Goal: Information Seeking & Learning: Learn about a topic

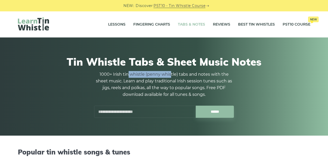
drag, startPoint x: 128, startPoint y: 73, endPoint x: 187, endPoint y: 71, distance: 58.6
click at [187, 71] on div "Tin Whistle Tabs & Sheet Music Notes 1000+ Irish tin whistle (penny whistle) ta…" at bounding box center [164, 86] width 292 height 87
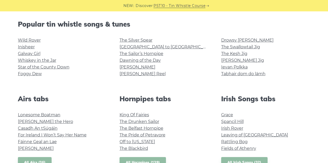
scroll to position [142, 0]
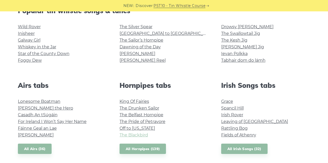
click at [124, 134] on link "The Blackbird" at bounding box center [133, 135] width 28 height 5
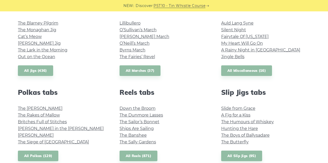
scroll to position [297, 0]
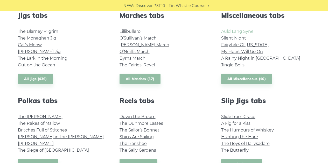
click at [233, 34] on link "Auld Lang Syne" at bounding box center [237, 31] width 32 height 5
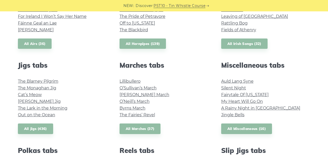
scroll to position [245, 0]
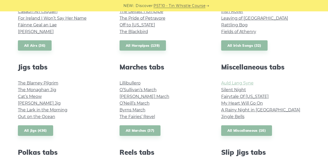
click at [247, 83] on link "Auld Lang Syne" at bounding box center [237, 83] width 32 height 5
click at [255, 96] on link "Fairytale Of New York" at bounding box center [244, 96] width 47 height 5
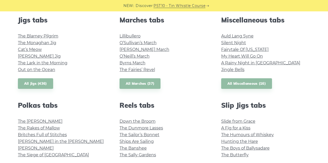
scroll to position [323, 0]
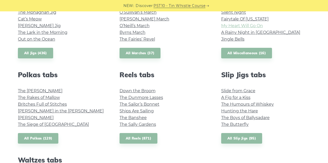
click at [257, 24] on link "My Heart Will Go On" at bounding box center [242, 25] width 42 height 5
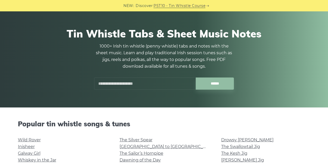
scroll to position [0, 0]
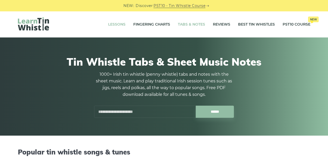
click at [118, 24] on link "Lessons" at bounding box center [116, 24] width 17 height 13
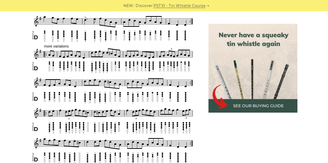
scroll to position [466, 0]
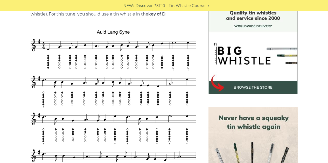
scroll to position [130, 0]
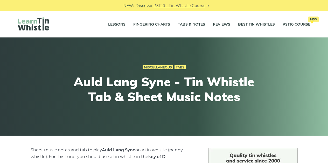
scroll to position [130, 0]
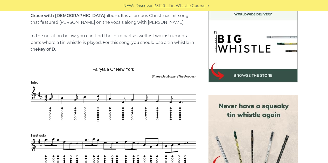
scroll to position [104, 0]
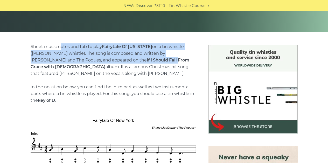
drag, startPoint x: 87, startPoint y: 54, endPoint x: 133, endPoint y: 58, distance: 46.5
click at [133, 58] on p "Sheet music notes and tab to play Fairytale Of New York on a tin whistle (penny…" at bounding box center [113, 74] width 165 height 61
click at [139, 53] on p "Sheet music notes and tab to play Fairytale Of New York on a tin whistle (penny…" at bounding box center [113, 74] width 165 height 61
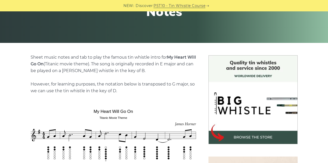
scroll to position [104, 0]
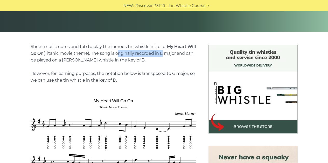
drag, startPoint x: 127, startPoint y: 53, endPoint x: 171, endPoint y: 51, distance: 44.6
click at [171, 51] on p "Sheet music notes and tab to play the famous tin whistle intro for My Heart Wil…" at bounding box center [113, 64] width 165 height 40
click at [72, 55] on p "Sheet music notes and tab to play the famous tin whistle intro for My Heart Wil…" at bounding box center [113, 64] width 165 height 40
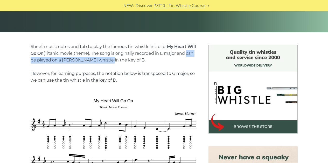
drag, startPoint x: 38, startPoint y: 62, endPoint x: 123, endPoint y: 62, distance: 84.7
click at [123, 62] on p "Sheet music notes and tab to play the famous tin whistle intro for My Heart Wil…" at bounding box center [113, 64] width 165 height 40
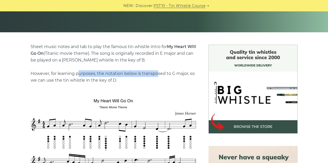
drag, startPoint x: 79, startPoint y: 74, endPoint x: 153, endPoint y: 75, distance: 73.6
click at [157, 73] on p "Sheet music notes and tab to play the famous tin whistle intro for My Heart Wil…" at bounding box center [113, 64] width 165 height 40
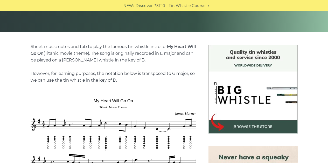
drag, startPoint x: 38, startPoint y: 87, endPoint x: 41, endPoint y: 90, distance: 3.9
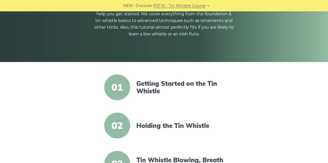
scroll to position [74, 0]
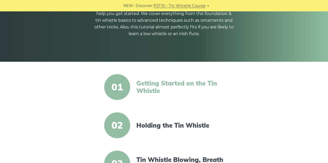
click at [153, 81] on link "Getting Started on the Tin Whistle" at bounding box center [180, 87] width 89 height 15
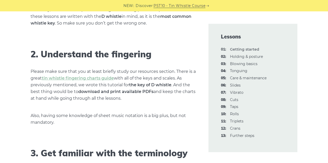
scroll to position [358, 0]
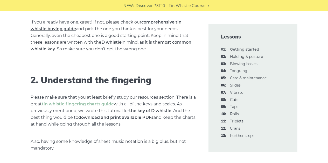
click at [155, 23] on link "comprehensive tin whistle buying guide" at bounding box center [106, 26] width 151 height 12
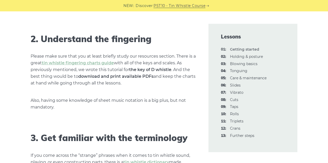
scroll to position [410, 0]
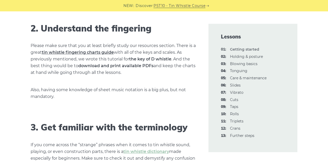
click at [91, 54] on link "tin whistle fingering charts guide" at bounding box center [78, 52] width 72 height 5
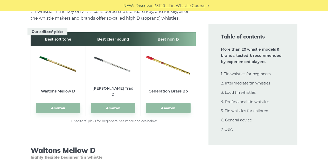
scroll to position [793, 0]
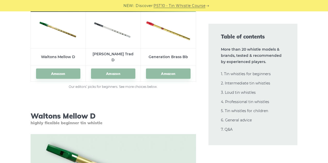
drag, startPoint x: 191, startPoint y: 121, endPoint x: 135, endPoint y: 125, distance: 55.8
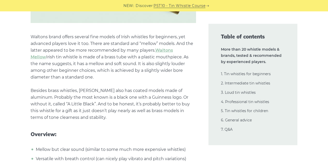
scroll to position [985, 0]
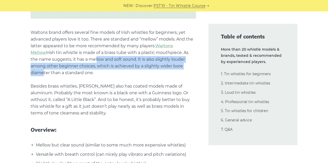
drag, startPoint x: 74, startPoint y: 56, endPoint x: 165, endPoint y: 62, distance: 91.1
click at [165, 62] on p "Waltons brand offers several fine models of Irish whistles for beginners, yet a…" at bounding box center [113, 73] width 165 height 88
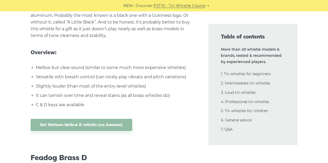
scroll to position [1166, 0]
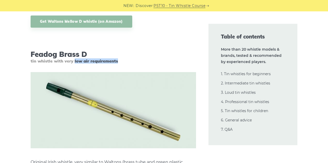
drag, startPoint x: 74, startPoint y: 57, endPoint x: 117, endPoint y: 56, distance: 43.0
click at [117, 59] on span "tin whistle with very low air requirements" at bounding box center [113, 61] width 165 height 5
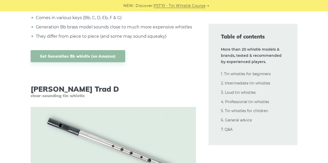
scroll to position [2358, 0]
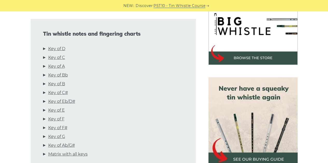
scroll to position [198, 0]
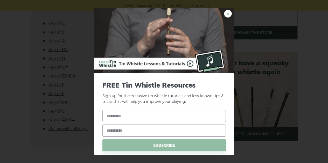
click at [225, 12] on link "×" at bounding box center [228, 14] width 8 height 8
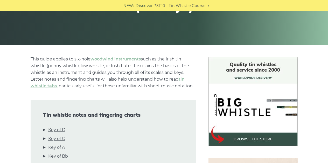
scroll to position [130, 0]
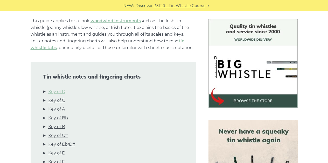
click at [62, 92] on link "Key of D" at bounding box center [56, 92] width 17 height 7
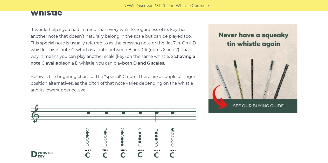
scroll to position [1074, 0]
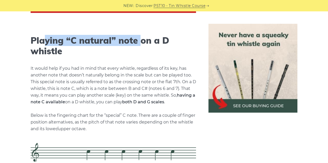
drag, startPoint x: 43, startPoint y: 41, endPoint x: 143, endPoint y: 38, distance: 99.8
click at [143, 38] on h2 "Playing “C natural” note on a D whistle" at bounding box center [113, 45] width 165 height 21
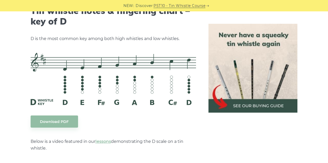
scroll to position [820, 0]
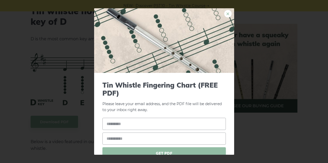
click at [225, 16] on link "×" at bounding box center [228, 14] width 8 height 8
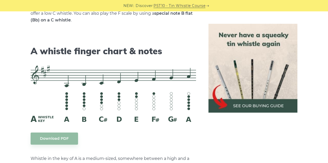
scroll to position [1431, 0]
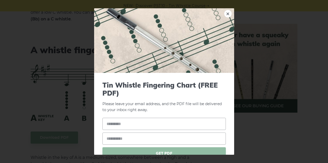
click at [224, 13] on link "×" at bounding box center [228, 14] width 8 height 8
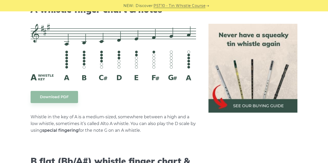
scroll to position [1452, 0]
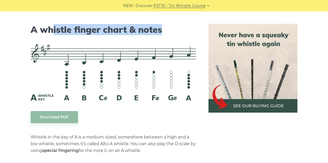
drag, startPoint x: 52, startPoint y: 30, endPoint x: 169, endPoint y: 33, distance: 117.1
click at [169, 33] on h2 "A whistle finger chart & notes" at bounding box center [113, 30] width 165 height 11
click at [131, 34] on h2 "A whistle finger chart & notes" at bounding box center [113, 30] width 165 height 11
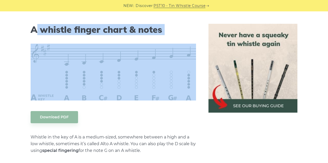
drag, startPoint x: 35, startPoint y: 32, endPoint x: 98, endPoint y: 36, distance: 63.3
click at [98, 36] on div "This guide applies to six-hole woodwind instruments such as the Irish tin whist…" at bounding box center [113, 134] width 165 height 2876
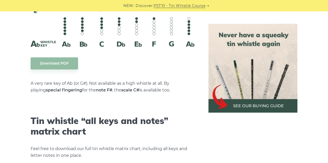
scroll to position [2841, 0]
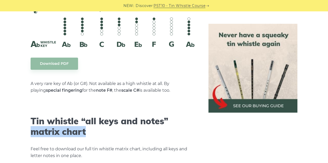
drag, startPoint x: 76, startPoint y: 124, endPoint x: 102, endPoint y: 125, distance: 25.7
click at [102, 125] on h2 "Tin whistle “all keys and notes” matrix chart" at bounding box center [113, 126] width 165 height 21
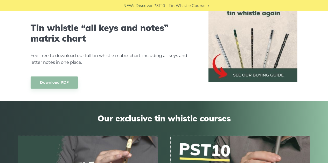
scroll to position [2935, 0]
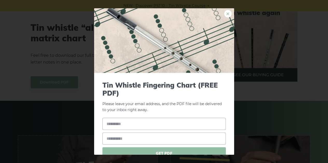
click at [224, 13] on link "×" at bounding box center [228, 14] width 8 height 8
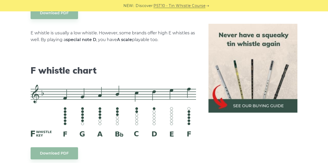
scroll to position [0, 0]
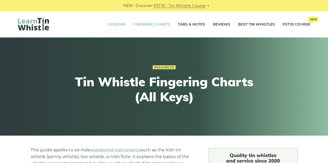
click at [116, 23] on link "Lessons" at bounding box center [116, 24] width 17 height 13
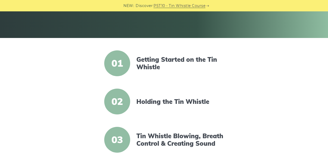
scroll to position [98, 0]
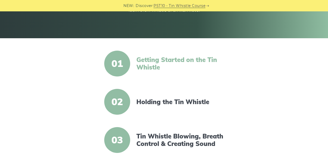
click at [145, 60] on link "Getting Started on the Tin Whistle" at bounding box center [180, 63] width 89 height 15
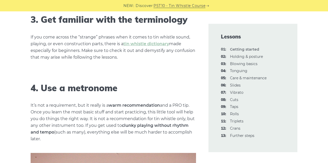
scroll to position [466, 0]
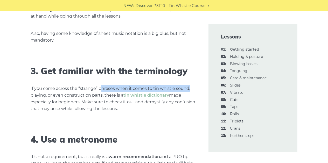
drag, startPoint x: 100, startPoint y: 90, endPoint x: 184, endPoint y: 87, distance: 84.0
click at [194, 87] on p "If you come across the “strange” phrases when it comes to tin whistle sound, pl…" at bounding box center [113, 98] width 165 height 27
drag, startPoint x: 175, startPoint y: 87, endPoint x: 109, endPoint y: 92, distance: 66.2
click at [174, 87] on p "If you come across the “strange” phrases when it comes to tin whistle sound, pl…" at bounding box center [113, 98] width 165 height 27
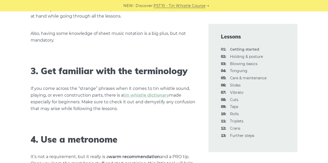
click at [90, 91] on p "If you come across the “strange” phrases when it comes to tin whistle sound, pl…" at bounding box center [113, 98] width 165 height 27
drag, startPoint x: 151, startPoint y: 103, endPoint x: 160, endPoint y: 104, distance: 8.7
click at [159, 104] on p "If you come across the “strange” phrases when it comes to tin whistle sound, pl…" at bounding box center [113, 98] width 165 height 27
click at [84, 108] on p "If you come across the “strange” phrases when it comes to tin whistle sound, pl…" at bounding box center [113, 98] width 165 height 27
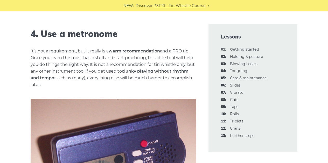
scroll to position [570, 0]
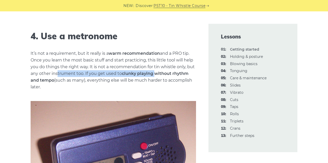
drag, startPoint x: 113, startPoint y: 74, endPoint x: 153, endPoint y: 72, distance: 40.2
click at [153, 72] on p "It’s not a requirement, but it really is a warm recommendation and a PRO tip. O…" at bounding box center [113, 70] width 165 height 40
click at [153, 72] on strong "clunky playing without rhythm and tempo" at bounding box center [110, 77] width 158 height 12
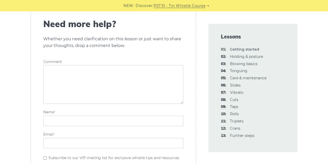
scroll to position [1124, 0]
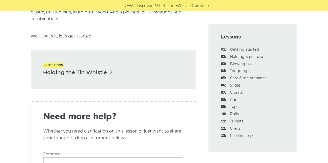
click at [51, 66] on span "Next lesson" at bounding box center [53, 65] width 21 height 4
click at [62, 74] on link "Holding the Tin Whistle" at bounding box center [113, 72] width 140 height 9
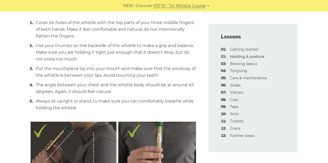
scroll to position [220, 0]
click at [169, 83] on li "The angle between your chest and the whistle body should be at around 45 degree…" at bounding box center [114, 89] width 161 height 14
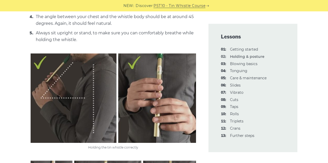
scroll to position [298, 0]
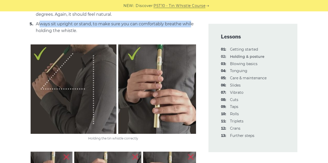
drag, startPoint x: 45, startPoint y: 20, endPoint x: 192, endPoint y: 21, distance: 146.6
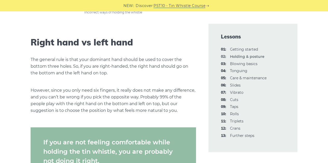
scroll to position [505, 0]
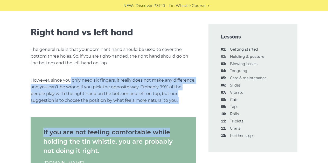
drag, startPoint x: 70, startPoint y: 74, endPoint x: 168, endPoint y: 105, distance: 103.0
click at [175, 109] on div "In this lesson, we’ll talk about how to hold a tin whistle correctly. While it …" at bounding box center [113, 11] width 165 height 739
click at [88, 87] on p "However, since you only need six fingers, it really does not make any differenc…" at bounding box center [113, 90] width 165 height 27
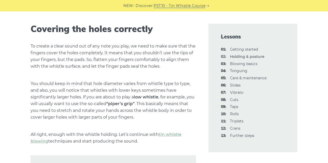
scroll to position [713, 0]
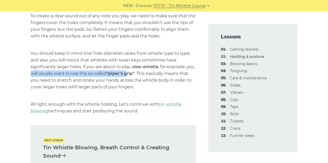
drag, startPoint x: 40, startPoint y: 75, endPoint x: 128, endPoint y: 73, distance: 88.6
click at [128, 73] on p "You should keep in mind that hole diameter varies from whistle type to type, an…" at bounding box center [113, 70] width 165 height 40
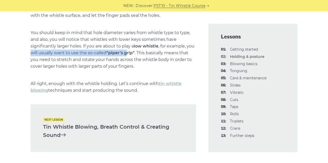
scroll to position [687, 0]
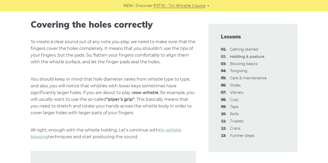
click at [158, 101] on p "You should keep in mind that hole diameter varies from whistle type to type, an…" at bounding box center [113, 96] width 165 height 40
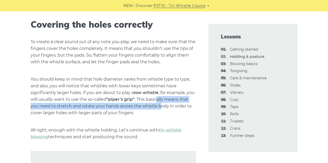
click at [52, 105] on p "You should keep in mind that hole diameter varies from whistle type to type, an…" at bounding box center [113, 96] width 165 height 40
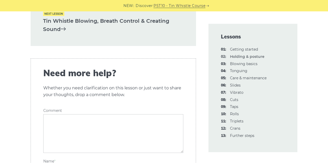
scroll to position [842, 0]
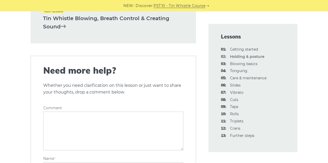
click at [99, 20] on link "Tin Whistle Blowing, Breath Control & Creating Sound" at bounding box center [113, 22] width 140 height 17
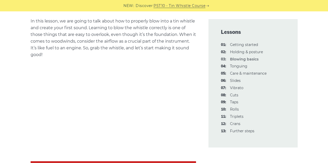
scroll to position [130, 0]
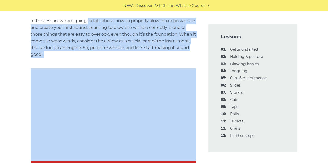
drag, startPoint x: 157, startPoint y: 25, endPoint x: 209, endPoint y: 29, distance: 52.2
click at [103, 30] on p "In this lesson, we are going to talk about how to properly blow into a tin whis…" at bounding box center [113, 38] width 165 height 40
click at [88, 43] on p "In this lesson, we are going to talk about how to properly blow into a tin whis…" at bounding box center [113, 38] width 165 height 40
click at [107, 34] on p "In this lesson, we are going to talk about how to properly blow into a tin whis…" at bounding box center [113, 38] width 165 height 40
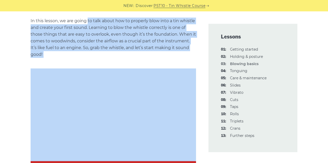
click at [73, 42] on p "In this lesson, we are going to talk about how to properly blow into a tin whis…" at bounding box center [113, 38] width 165 height 40
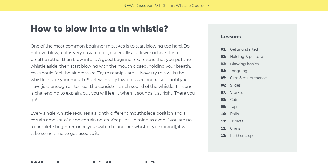
scroll to position [418, 0]
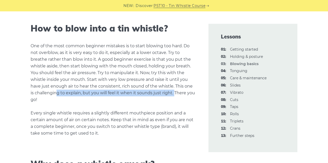
drag, startPoint x: 56, startPoint y: 94, endPoint x: 177, endPoint y: 96, distance: 121.0
click at [177, 96] on p "One of the most common beginner mistakes is to start blowing too hard. Do not o…" at bounding box center [113, 90] width 165 height 94
click at [176, 96] on p "One of the most common beginner mistakes is to start blowing too hard. Do not o…" at bounding box center [113, 90] width 165 height 94
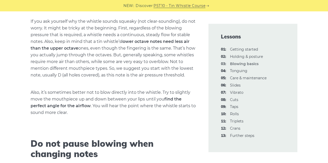
scroll to position [579, 0]
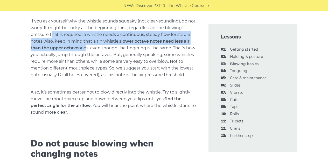
drag, startPoint x: 51, startPoint y: 34, endPoint x: 84, endPoint y: 51, distance: 37.4
click at [84, 51] on p "If you ask yourself why the whistle sounds squeaky (not clear-sounding), do not…" at bounding box center [113, 48] width 165 height 61
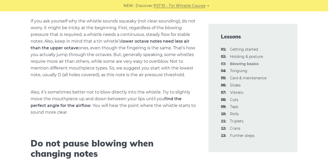
click at [122, 52] on p "If you ask yourself why the whistle sounds squeaky (not clear-sounding), do not…" at bounding box center [113, 48] width 165 height 61
drag, startPoint x: 82, startPoint y: 55, endPoint x: 130, endPoint y: 58, distance: 47.7
click at [130, 58] on p "If you ask yourself why the whistle sounds squeaky (not clear-sounding), do not…" at bounding box center [113, 48] width 165 height 61
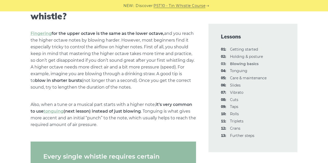
scroll to position [797, 0]
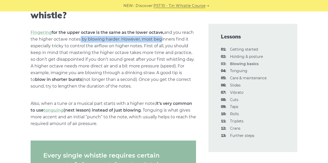
drag, startPoint x: 79, startPoint y: 39, endPoint x: 159, endPoint y: 40, distance: 80.1
click at [159, 40] on p "Fingering for the upper octave is the same as the lower octave, and you reach t…" at bounding box center [113, 59] width 165 height 61
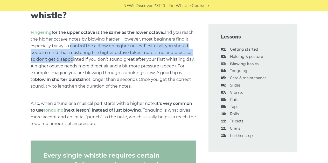
drag, startPoint x: 67, startPoint y: 46, endPoint x: 70, endPoint y: 56, distance: 10.6
click at [70, 56] on p "Fingering for the upper octave is the same as the lower octave, and you reach t…" at bounding box center [113, 59] width 165 height 61
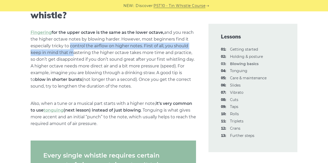
click at [70, 56] on p "Fingering for the upper octave is the same as the lower octave, and you reach t…" at bounding box center [113, 59] width 165 height 61
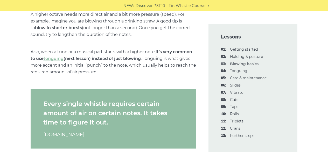
scroll to position [875, 0]
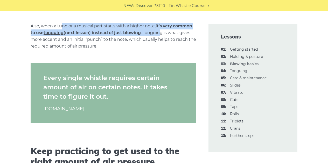
drag, startPoint x: 137, startPoint y: 29, endPoint x: 161, endPoint y: 30, distance: 23.8
click at [161, 30] on p "Also, when a tune or a musical part starts with a higher note, it’s very common…" at bounding box center [113, 36] width 165 height 27
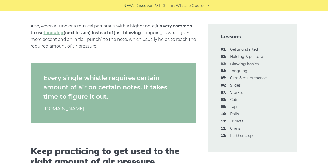
click at [166, 35] on p "Also, when a tune or a musical part starts with a higher note, it’s very common…" at bounding box center [113, 36] width 165 height 27
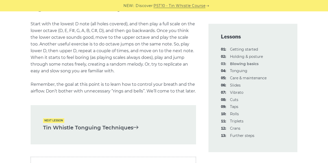
scroll to position [1029, 0]
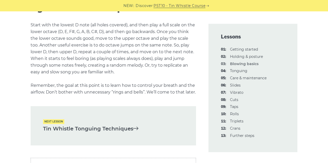
click at [118, 133] on link "Tin Whistle Tonguing Techniques" at bounding box center [113, 129] width 140 height 9
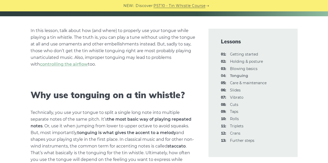
scroll to position [130, 0]
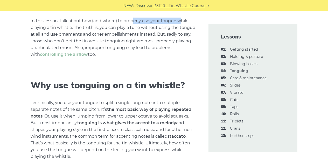
drag, startPoint x: 132, startPoint y: 20, endPoint x: 179, endPoint y: 23, distance: 46.7
click at [179, 23] on p "In this lesson, talk about how (and where) to properly use your tongue while pl…" at bounding box center [113, 38] width 165 height 40
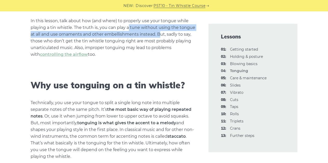
drag, startPoint x: 129, startPoint y: 30, endPoint x: 159, endPoint y: 34, distance: 29.6
click at [159, 34] on p "In this lesson, talk about how (and where) to properly use your tongue while pl…" at bounding box center [113, 38] width 165 height 40
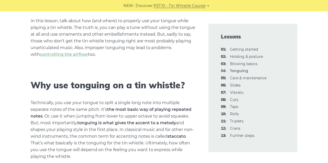
click at [92, 43] on p "In this lesson, talk about how (and where) to properly use your tongue while pl…" at bounding box center [113, 38] width 165 height 40
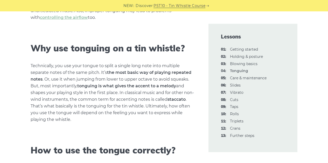
scroll to position [181, 0]
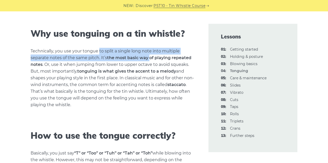
drag, startPoint x: 98, startPoint y: 52, endPoint x: 150, endPoint y: 55, distance: 51.6
click at [151, 55] on p "Technically, you use your tongue to split a single long note into multiple sepa…" at bounding box center [113, 78] width 165 height 61
click at [31, 60] on p "Technically, you use your tongue to split a single long note into multiple sepa…" at bounding box center [113, 78] width 165 height 61
click at [123, 59] on strong "the most basic way of playing repeated notes" at bounding box center [111, 61] width 161 height 12
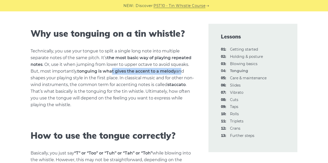
drag, startPoint x: 112, startPoint y: 71, endPoint x: 181, endPoint y: 68, distance: 69.0
click at [181, 68] on p "Technically, you use your tongue to split a single long note into multiple sepa…" at bounding box center [113, 78] width 165 height 61
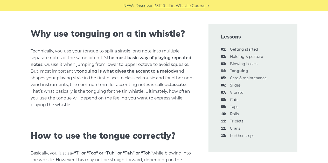
drag, startPoint x: 100, startPoint y: 71, endPoint x: 70, endPoint y: 80, distance: 30.8
click at [100, 71] on strong "tonguing is what gives the accent to a melody" at bounding box center [126, 71] width 99 height 5
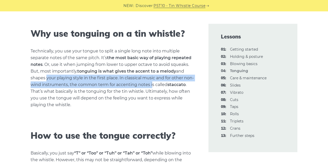
drag, startPoint x: 45, startPoint y: 78, endPoint x: 149, endPoint y: 84, distance: 104.6
click at [149, 84] on p "Technically, you use your tongue to split a single long note into multiple sepa…" at bounding box center [113, 78] width 165 height 61
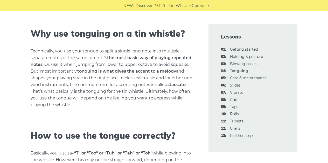
click at [165, 71] on strong "tonguing is what gives the accent to a melody" at bounding box center [126, 71] width 99 height 5
click at [140, 85] on p "Technically, you use your tongue to split a single long note into multiple sepa…" at bounding box center [113, 78] width 165 height 61
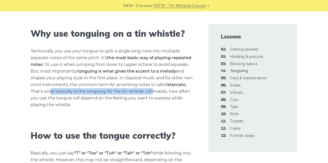
drag, startPoint x: 66, startPoint y: 94, endPoint x: 152, endPoint y: 90, distance: 86.1
click at [152, 90] on p "Technically, you use your tongue to split a single long note into multiple sepa…" at bounding box center [113, 78] width 165 height 61
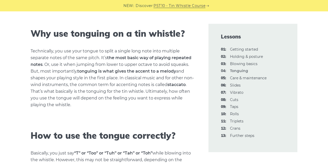
click at [154, 96] on p "Technically, you use your tongue to split a single long note into multiple sepa…" at bounding box center [113, 78] width 165 height 61
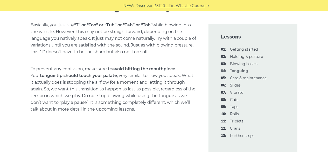
scroll to position [311, 0]
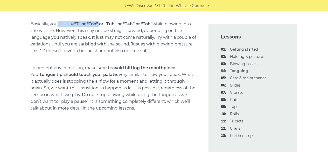
drag, startPoint x: 57, startPoint y: 24, endPoint x: 102, endPoint y: 20, distance: 45.4
click at [102, 21] on p "Basically, you just say “T” or “Too” or “Tuh” or “Tah” or “Toh” while blowing i…" at bounding box center [113, 38] width 165 height 34
click at [146, 23] on strong "“T” or “Too” or “Tuh” or “Tah” or “Toh”" at bounding box center [113, 24] width 78 height 5
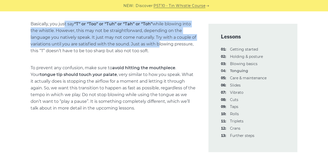
drag, startPoint x: 158, startPoint y: 43, endPoint x: 162, endPoint y: 42, distance: 4.0
click at [162, 42] on p "Basically, you just say “T” or “Too” or “Tuh” or “Tah” or “Toh” while blowing i…" at bounding box center [113, 38] width 165 height 34
click at [78, 31] on p "Basically, you just say “T” or “Too” or “Tuh” or “Tah” or “Toh” while blowing i…" at bounding box center [113, 38] width 165 height 34
drag, startPoint x: 126, startPoint y: 36, endPoint x: 186, endPoint y: 54, distance: 62.4
click at [186, 54] on p "Basically, you just say “T” or “Too” or “Tuh” or “Tah” or “Toh” while blowing i…" at bounding box center [113, 38] width 165 height 34
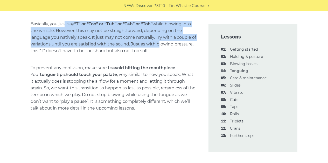
click at [120, 38] on p "Basically, you just say “T” or “Too” or “Tuh” or “Tah” or “Toh” while blowing i…" at bounding box center [113, 38] width 165 height 34
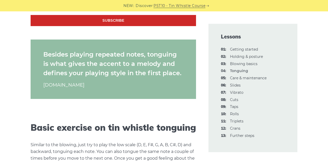
scroll to position [589, 0]
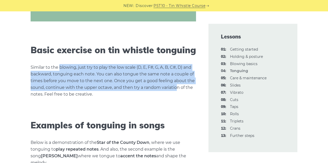
drag, startPoint x: 68, startPoint y: 71, endPoint x: 175, endPoint y: 91, distance: 109.7
click at [175, 91] on p "Similar to the blowing, just try to play the low scale (D, E, F#, G, A, B, C#, …" at bounding box center [113, 81] width 165 height 34
click at [132, 86] on p "Similar to the blowing, just try to play the low scale (D, E, F#, G, A, B, C#, …" at bounding box center [113, 81] width 165 height 34
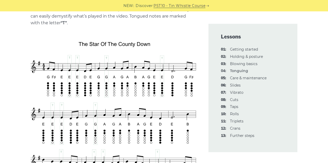
scroll to position [863, 0]
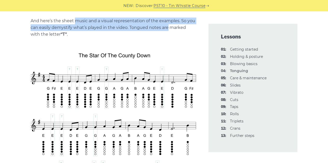
drag, startPoint x: 74, startPoint y: 22, endPoint x: 167, endPoint y: 26, distance: 93.4
click at [167, 26] on p "And here’s the sheet music and a visual representation of the examples. So you …" at bounding box center [113, 28] width 165 height 20
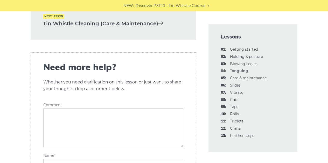
scroll to position [1674, 0]
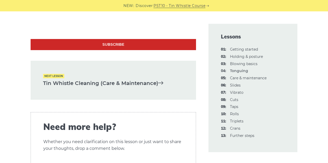
click at [76, 84] on link "Tin Whistle Cleaning (Care & Maintenance)" at bounding box center [113, 83] width 140 height 9
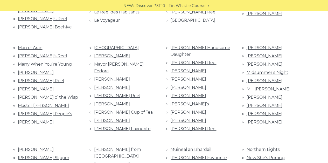
scroll to position [803, 0]
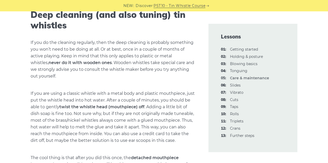
scroll to position [651, 0]
drag, startPoint x: 76, startPoint y: 25, endPoint x: 163, endPoint y: 28, distance: 86.6
click at [163, 28] on h2 "Deep cleaning (and also tuning) tin whistles" at bounding box center [113, 19] width 165 height 21
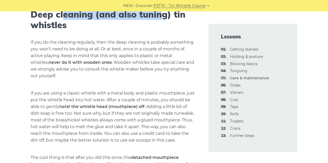
click at [163, 28] on h2 "Deep cleaning (and also tuning) tin whistles" at bounding box center [113, 19] width 165 height 21
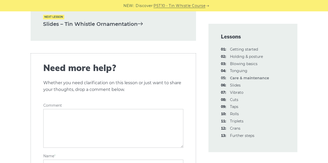
scroll to position [848, 0]
click at [75, 41] on div "Next lesson Slides – Tin Whistle Ornamentation" at bounding box center [113, 21] width 165 height 39
click at [69, 29] on link "Slides – Tin Whistle Ornamentation" at bounding box center [113, 24] width 140 height 9
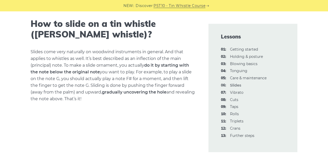
scroll to position [160, 0]
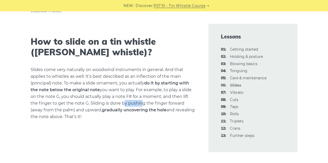
drag, startPoint x: 121, startPoint y: 105, endPoint x: 140, endPoint y: 107, distance: 19.2
click at [140, 107] on p "Slides come very naturally on woodwind instruments in general. And that applies…" at bounding box center [113, 94] width 165 height 54
drag, startPoint x: 131, startPoint y: 114, endPoint x: 196, endPoint y: 119, distance: 64.7
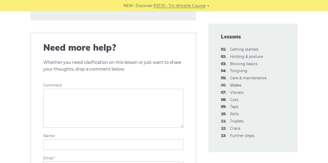
scroll to position [1254, 0]
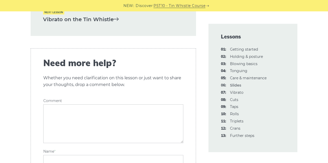
click at [75, 13] on div "Next lesson Vibrato on the Tin Whistle" at bounding box center [113, 16] width 165 height 39
click at [82, 18] on link "Vibrato on the Tin Whistle" at bounding box center [113, 19] width 140 height 9
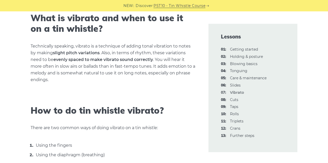
scroll to position [197, 0]
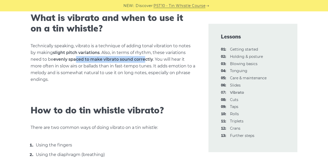
drag, startPoint x: 77, startPoint y: 59, endPoint x: 147, endPoint y: 57, distance: 69.7
click at [147, 57] on strong "evenly spaced to make vibrato sound correctly" at bounding box center [102, 59] width 99 height 5
click at [65, 71] on p "Technically speaking, vibrato is a technique of adding tonal vibration to notes…" at bounding box center [113, 63] width 165 height 40
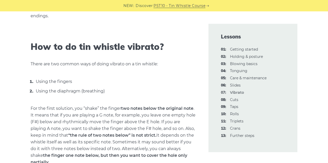
scroll to position [249, 0]
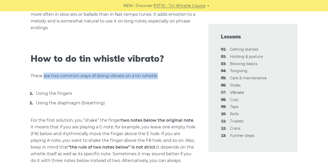
drag, startPoint x: 44, startPoint y: 76, endPoint x: 163, endPoint y: 74, distance: 119.2
click at [163, 74] on p "There are two common ways of doing vibrato on a tin whistle:" at bounding box center [113, 76] width 165 height 7
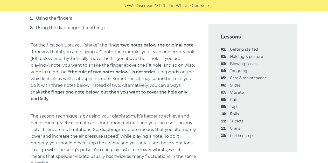
scroll to position [327, 0]
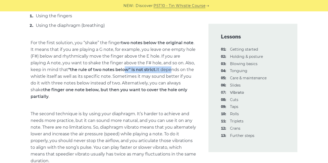
drag, startPoint x: 126, startPoint y: 69, endPoint x: 172, endPoint y: 69, distance: 46.4
click at [172, 69] on p "For the first solution, you “shake” the finger two notes below the original not…" at bounding box center [113, 70] width 165 height 61
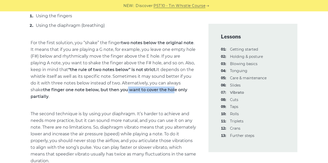
drag, startPoint x: 112, startPoint y: 89, endPoint x: 160, endPoint y: 90, distance: 48.2
click at [160, 90] on strong "the finger one note below, but then you want to cover the hole only partially" at bounding box center [109, 94] width 156 height 12
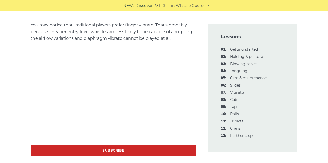
scroll to position [481, 0]
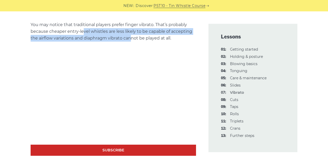
drag, startPoint x: 82, startPoint y: 27, endPoint x: 140, endPoint y: 30, distance: 58.1
click at [140, 30] on p "You may notice that traditional players prefer finger vibrato. That’s probably …" at bounding box center [113, 32] width 165 height 20
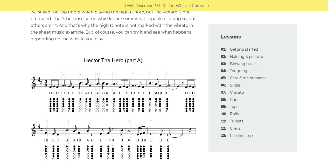
scroll to position [1194, 0]
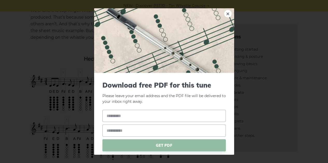
drag, startPoint x: 96, startPoint y: 39, endPoint x: 126, endPoint y: 41, distance: 30.2
click at [225, 13] on link "×" at bounding box center [228, 14] width 8 height 8
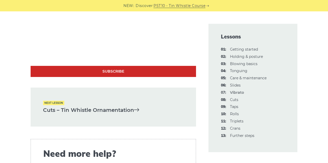
scroll to position [1505, 0]
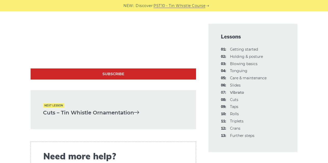
click at [73, 109] on link "Cuts – Tin Whistle Ornamentation" at bounding box center [113, 113] width 140 height 9
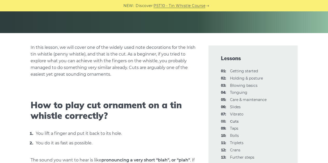
scroll to position [130, 0]
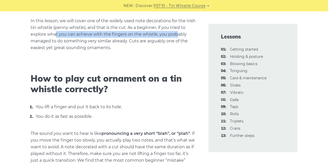
drag, startPoint x: 58, startPoint y: 34, endPoint x: 175, endPoint y: 36, distance: 117.4
click at [175, 36] on p "In this lesson, we will cover one of the widely used note decorations for the I…" at bounding box center [113, 35] width 165 height 34
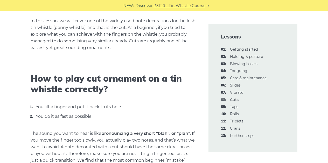
click at [81, 44] on p "In this lesson, we will cover one of the widely used note decorations for the I…" at bounding box center [113, 35] width 165 height 34
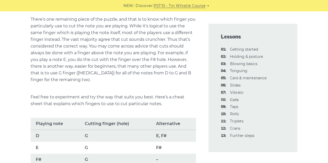
scroll to position [295, 0]
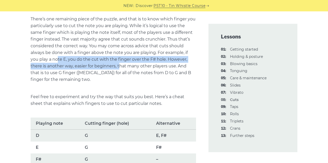
drag, startPoint x: 57, startPoint y: 61, endPoint x: 120, endPoint y: 65, distance: 62.8
click at [120, 65] on p "There’s one remaining piece of the puzzle, and that is to know which finger you…" at bounding box center [113, 49] width 165 height 67
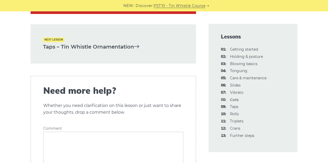
scroll to position [1635, 0]
click at [78, 41] on div "Next lesson Taps – Tin Whistle Ornamentation" at bounding box center [113, 43] width 165 height 39
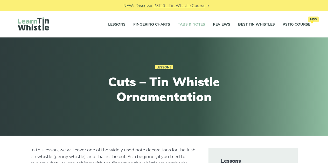
click at [194, 26] on link "Tabs & Notes" at bounding box center [191, 24] width 27 height 13
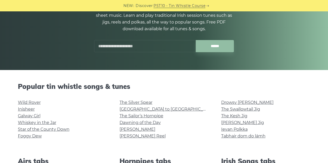
scroll to position [62, 0]
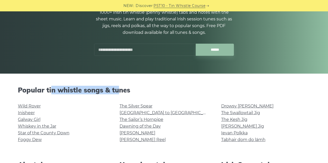
drag, startPoint x: 52, startPoint y: 88, endPoint x: 120, endPoint y: 88, distance: 67.6
click at [120, 88] on h2 "Popular tin whistle songs & tunes" at bounding box center [164, 90] width 292 height 8
click at [88, 97] on div "Popular tin whistle songs & tunes Wild Rover Inisheer Galway Girl Whiskey in th…" at bounding box center [164, 117] width 305 height 62
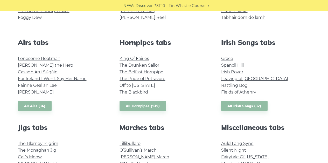
scroll to position [140, 0]
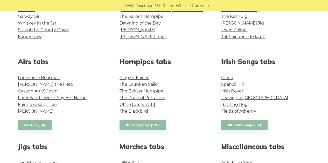
scroll to position [166, 0]
click at [135, 78] on link "King Of Fairies" at bounding box center [134, 77] width 30 height 5
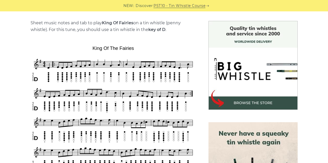
scroll to position [127, 0]
drag, startPoint x: 78, startPoint y: 23, endPoint x: 133, endPoint y: 23, distance: 55.4
click at [133, 23] on p "Sheet music notes and tab to play King Of Fairies on a tin whistle ([PERSON_NAM…" at bounding box center [113, 26] width 165 height 13
click at [133, 23] on strong "King Of Fairies" at bounding box center [117, 23] width 31 height 5
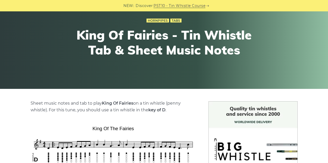
scroll to position [45, 0]
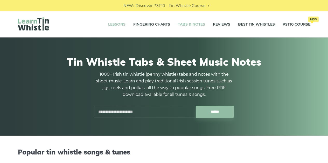
click at [120, 23] on link "Lessons" at bounding box center [116, 24] width 17 height 13
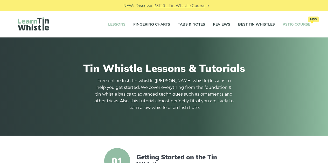
click at [294, 22] on link "PST10 Course New" at bounding box center [296, 24] width 28 height 13
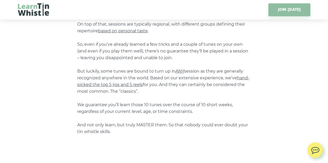
scroll to position [462, 0]
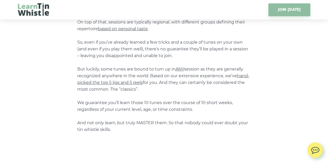
click at [96, 81] on span "hand-picked the top 5 jigs and 5 reels" at bounding box center [163, 80] width 172 height 12
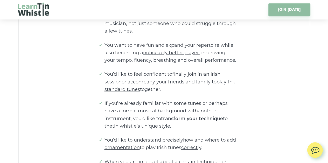
scroll to position [1024, 0]
drag, startPoint x: 111, startPoint y: 49, endPoint x: 177, endPoint y: 44, distance: 66.3
click at [177, 44] on li "You want to have fun and expand your repertoire while also becoming a noticeabl…" at bounding box center [170, 53] width 132 height 23
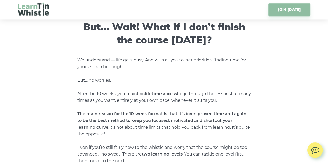
scroll to position [2007, 0]
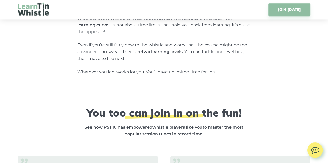
drag, startPoint x: 260, startPoint y: 76, endPoint x: 125, endPoint y: 88, distance: 135.0
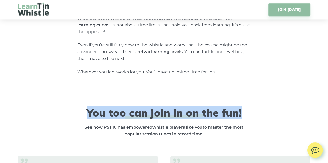
drag, startPoint x: 257, startPoint y: 111, endPoint x: 265, endPoint y: 49, distance: 62.6
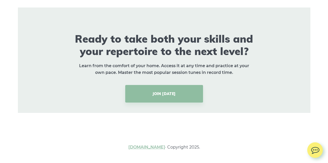
scroll to position [3751, 0]
